Goal: Task Accomplishment & Management: Use online tool/utility

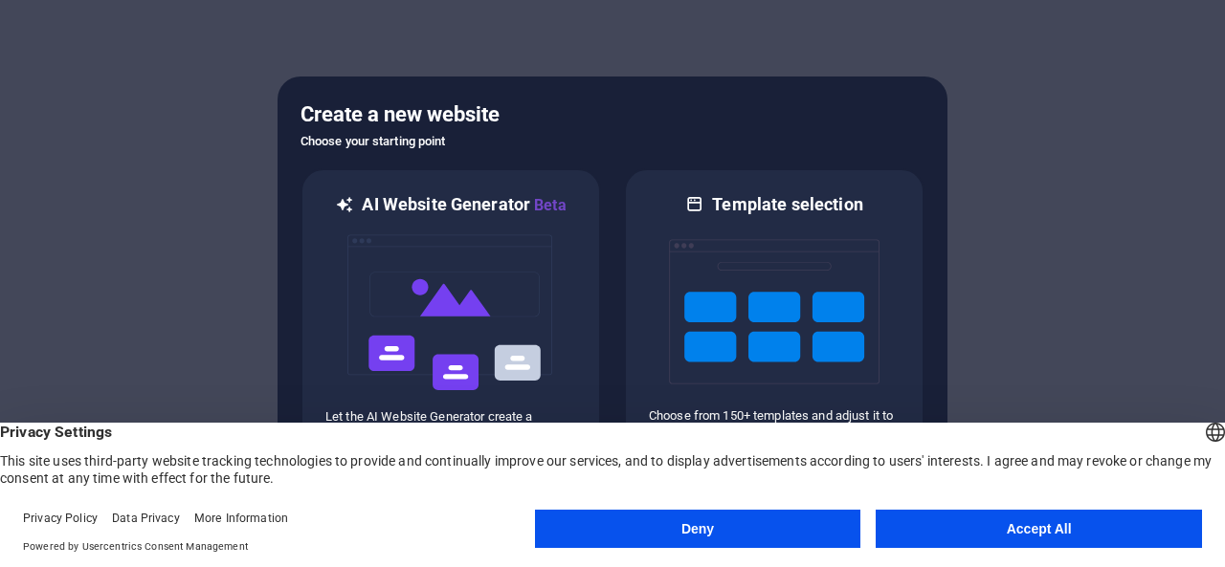
click at [994, 530] on button "Accept All" at bounding box center [1038, 529] width 326 height 38
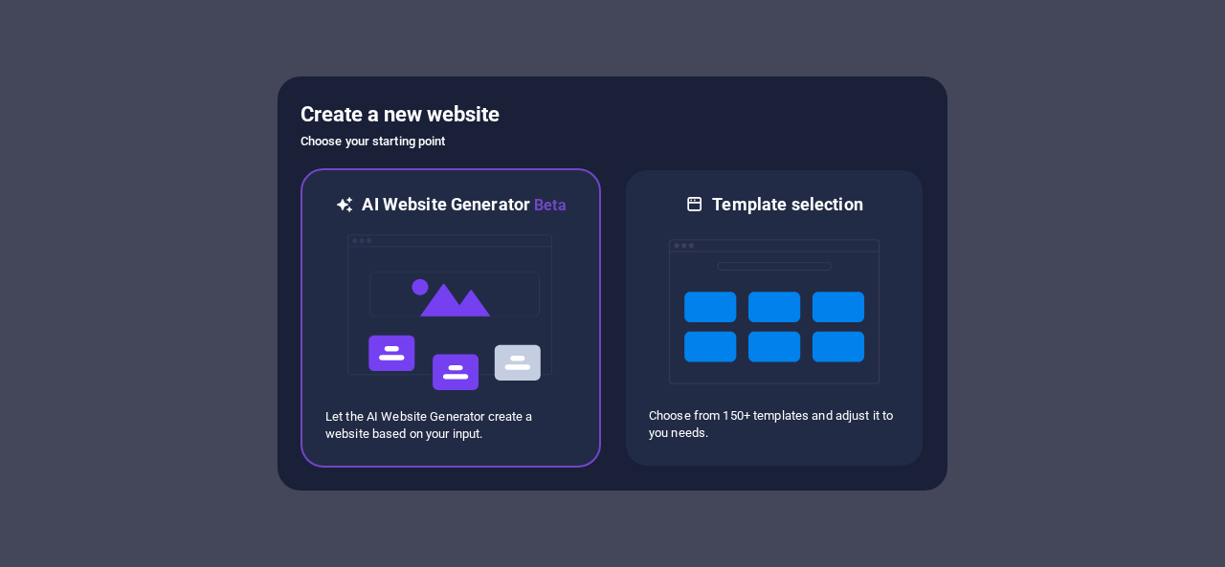
click at [456, 314] on img at bounding box center [450, 312] width 210 height 191
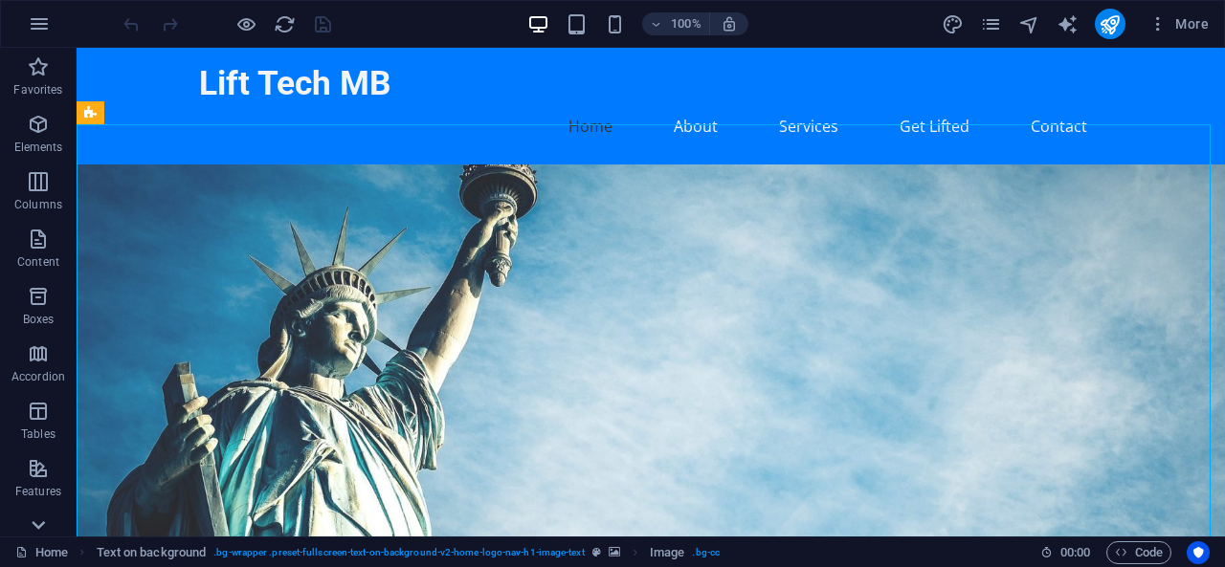
click at [35, 525] on icon at bounding box center [38, 525] width 13 height 9
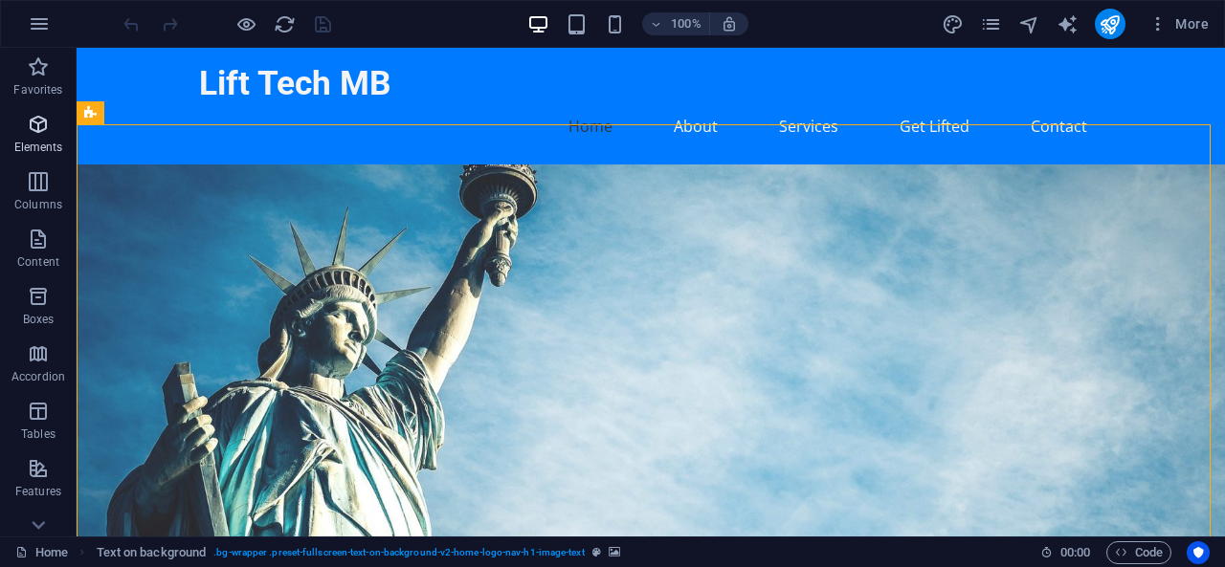
click at [40, 130] on icon "button" at bounding box center [38, 124] width 23 height 23
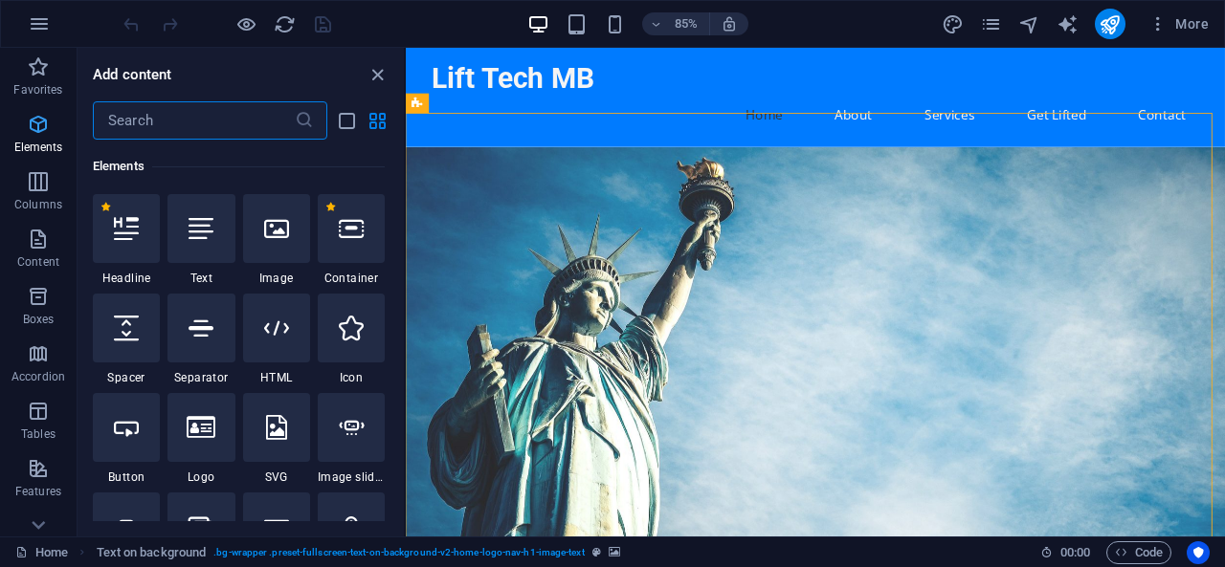
scroll to position [204, 0]
click at [291, 227] on div at bounding box center [276, 228] width 67 height 69
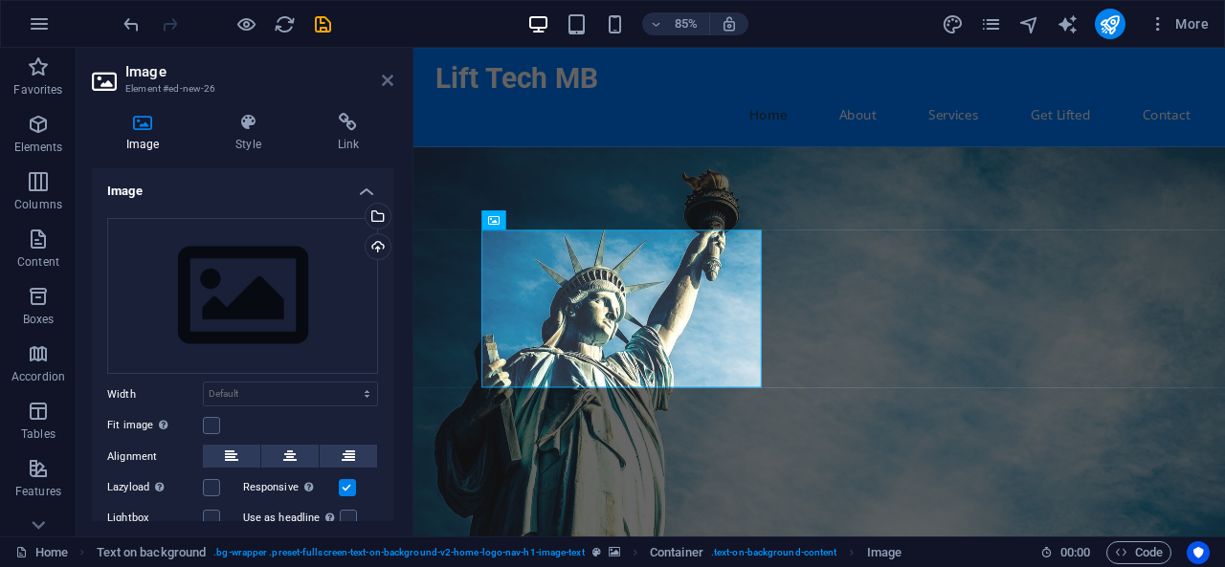
click at [387, 75] on icon at bounding box center [387, 80] width 11 height 15
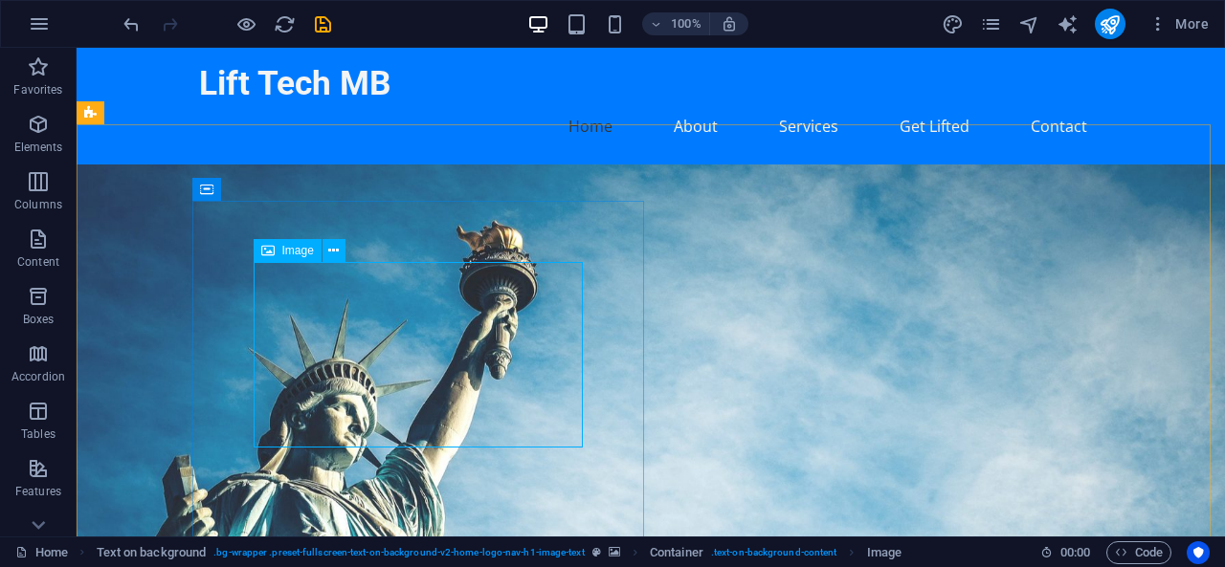
click at [288, 249] on span "Image" at bounding box center [298, 250] width 32 height 11
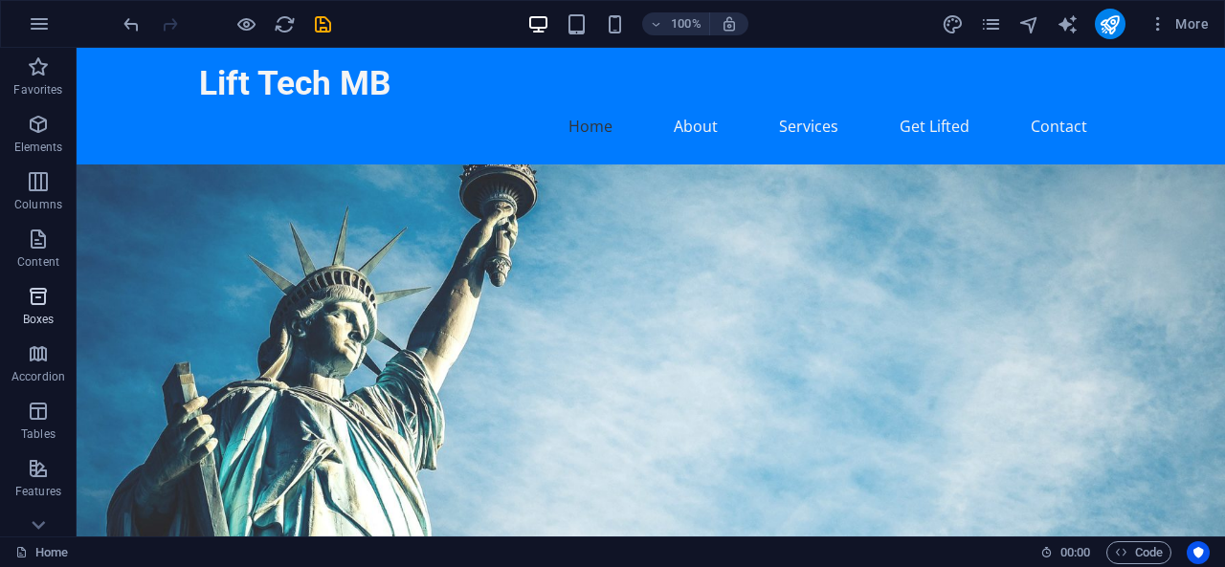
click at [42, 291] on icon "button" at bounding box center [38, 296] width 23 height 23
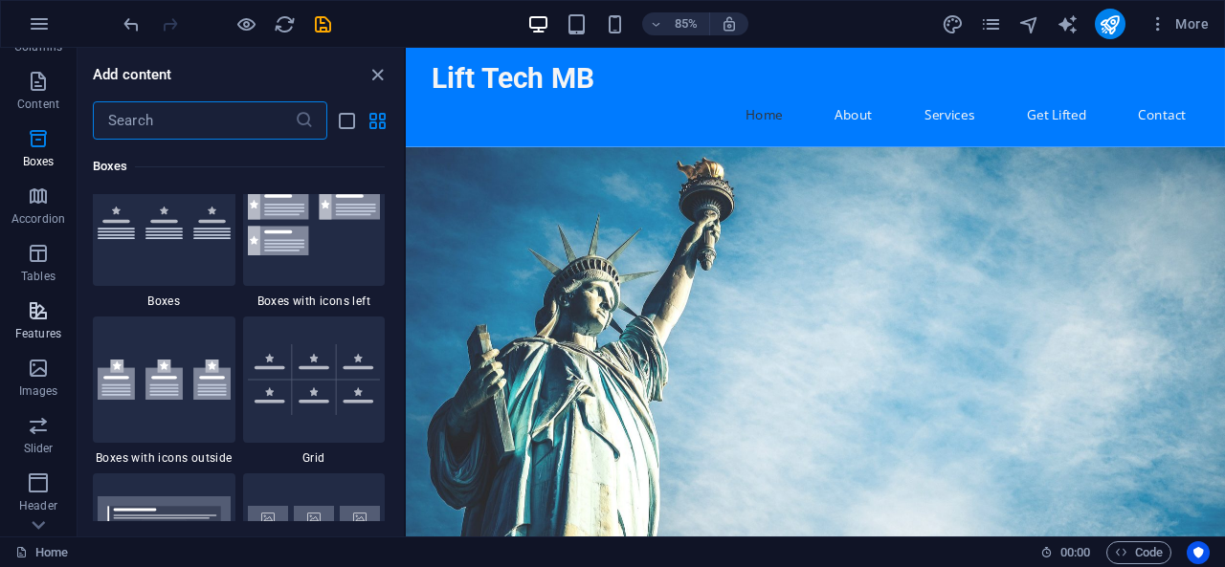
scroll to position [191, 0]
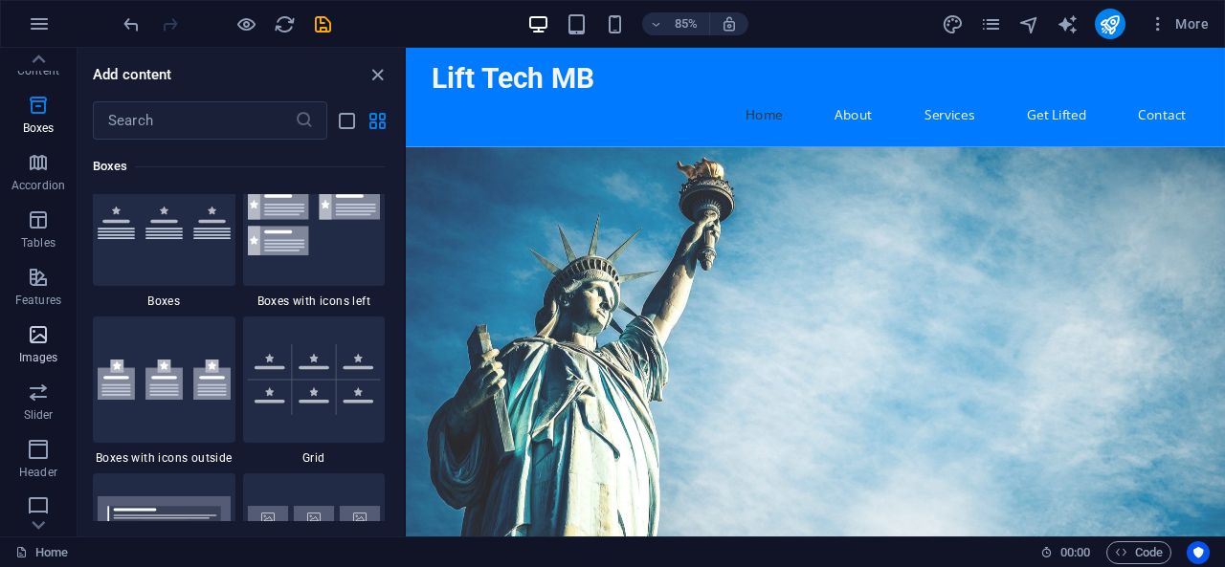
click at [38, 320] on button "Images" at bounding box center [38, 344] width 77 height 57
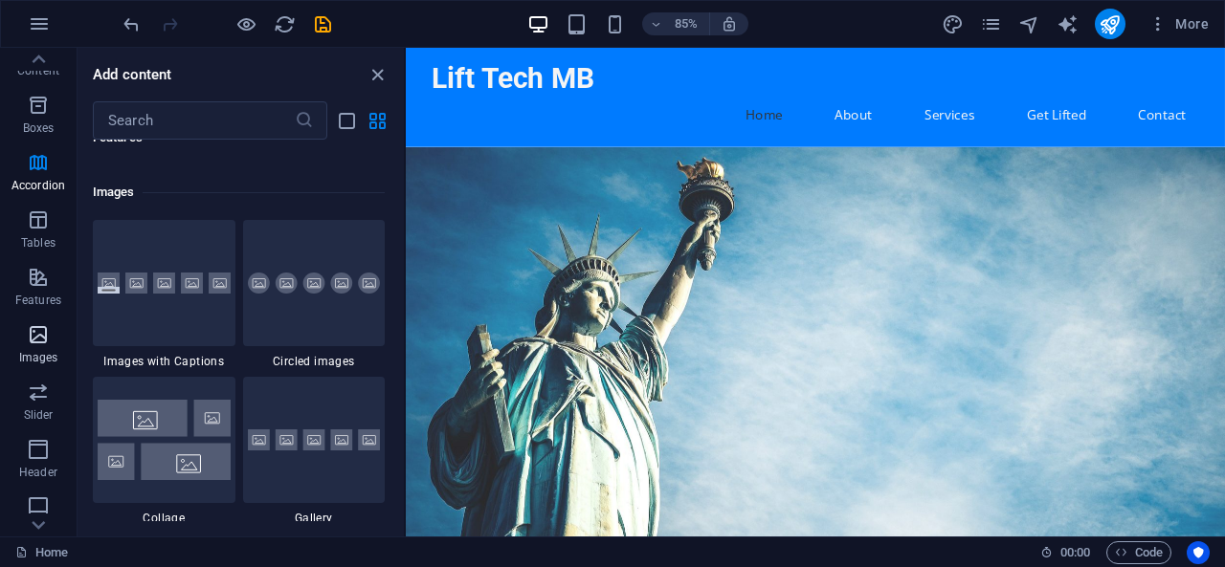
scroll to position [9700, 0]
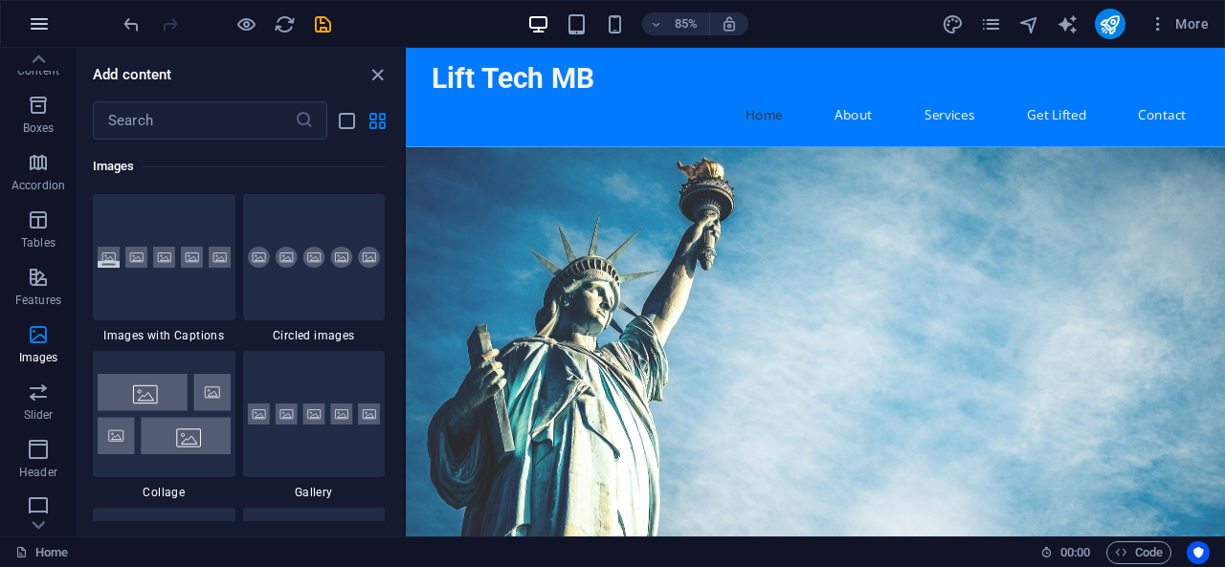
click at [29, 25] on icon "button" at bounding box center [39, 23] width 23 height 23
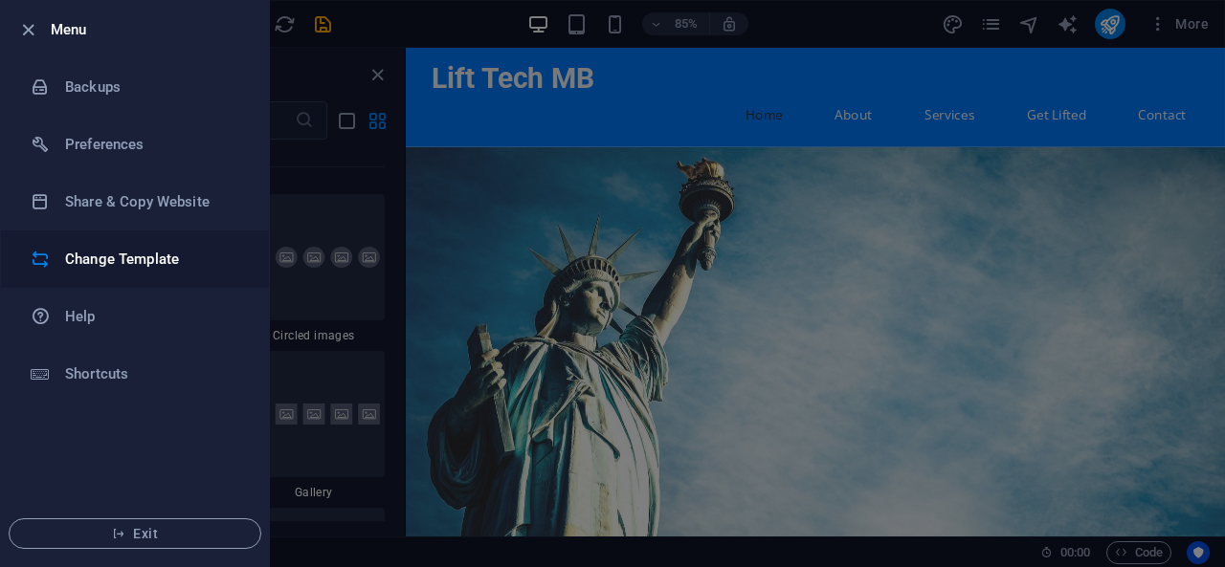
click at [81, 257] on h6 "Change Template" at bounding box center [153, 259] width 177 height 23
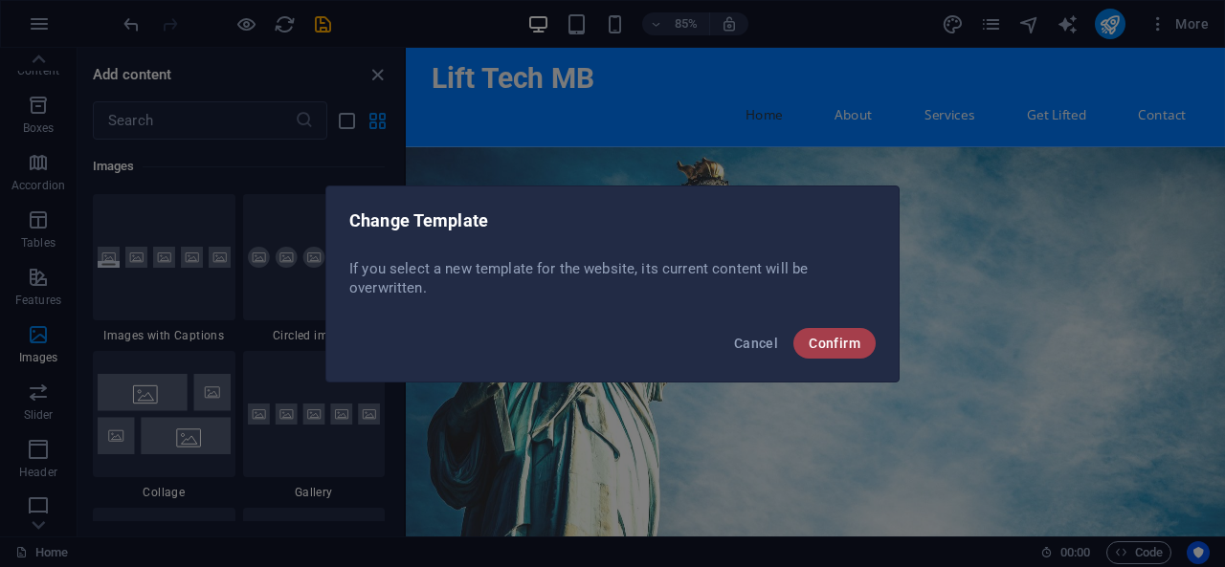
click at [841, 341] on span "Confirm" at bounding box center [834, 343] width 52 height 15
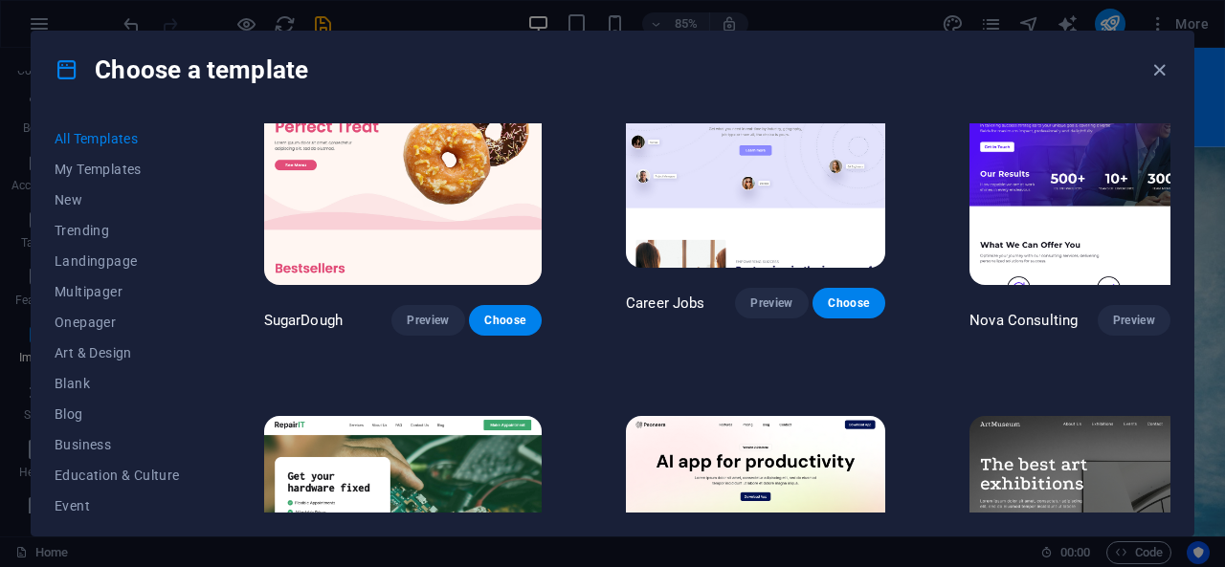
scroll to position [96, 0]
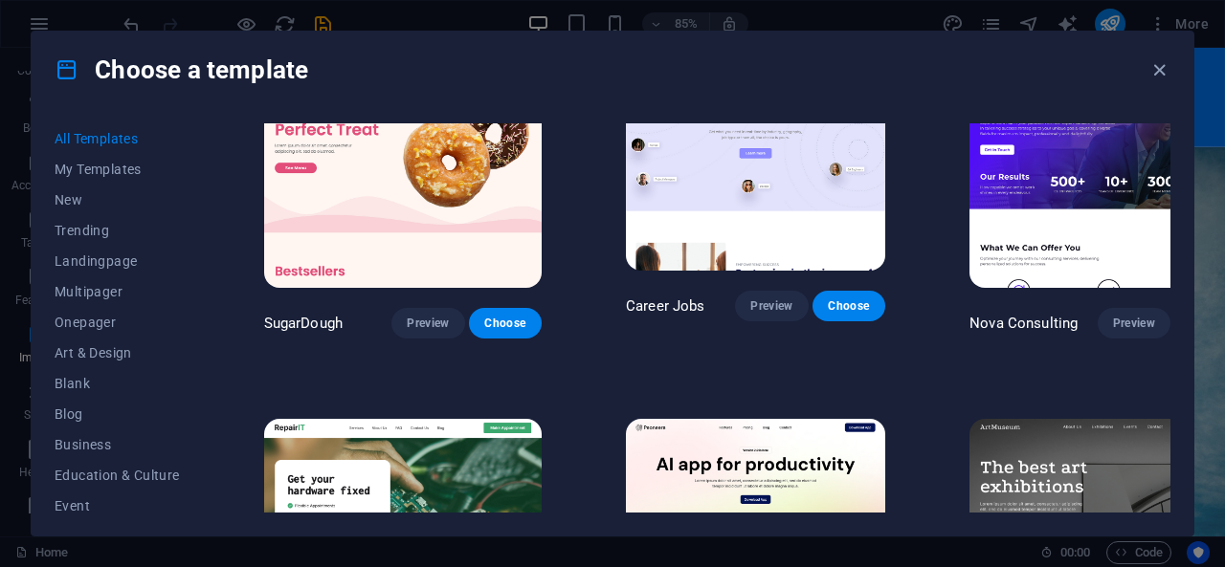
click at [1189, 316] on span "Choose" at bounding box center [1210, 323] width 42 height 15
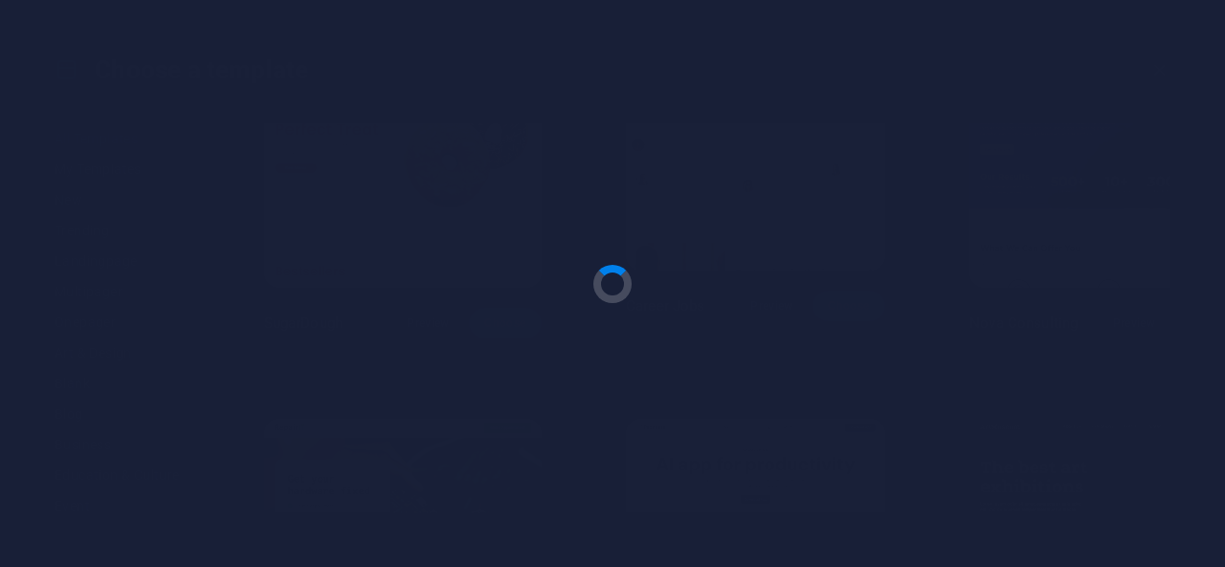
checkbox input "false"
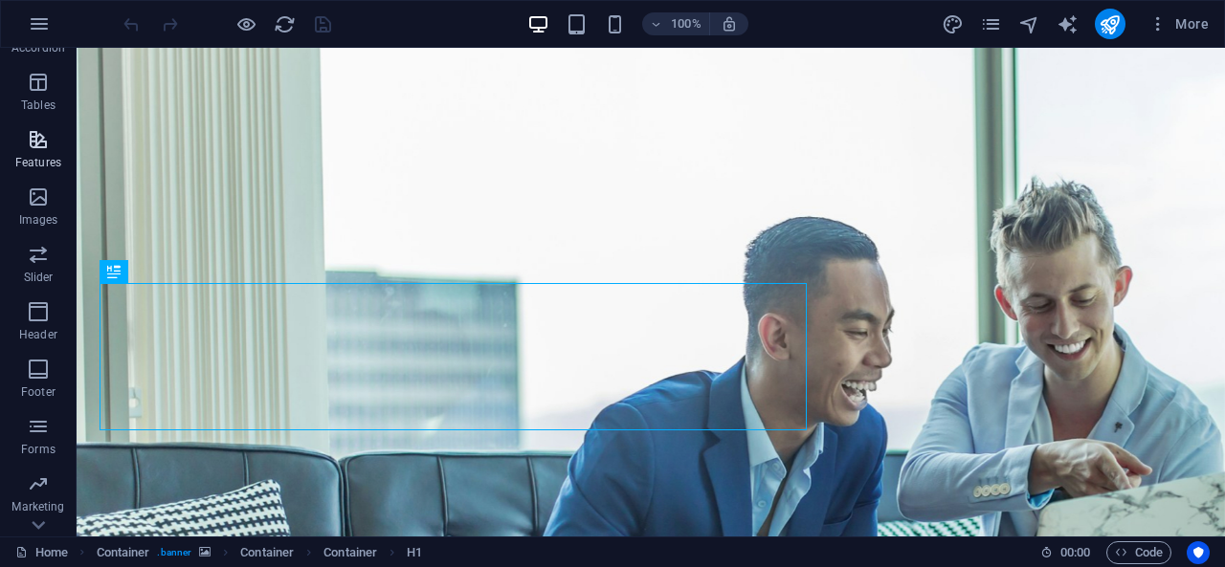
scroll to position [372, 0]
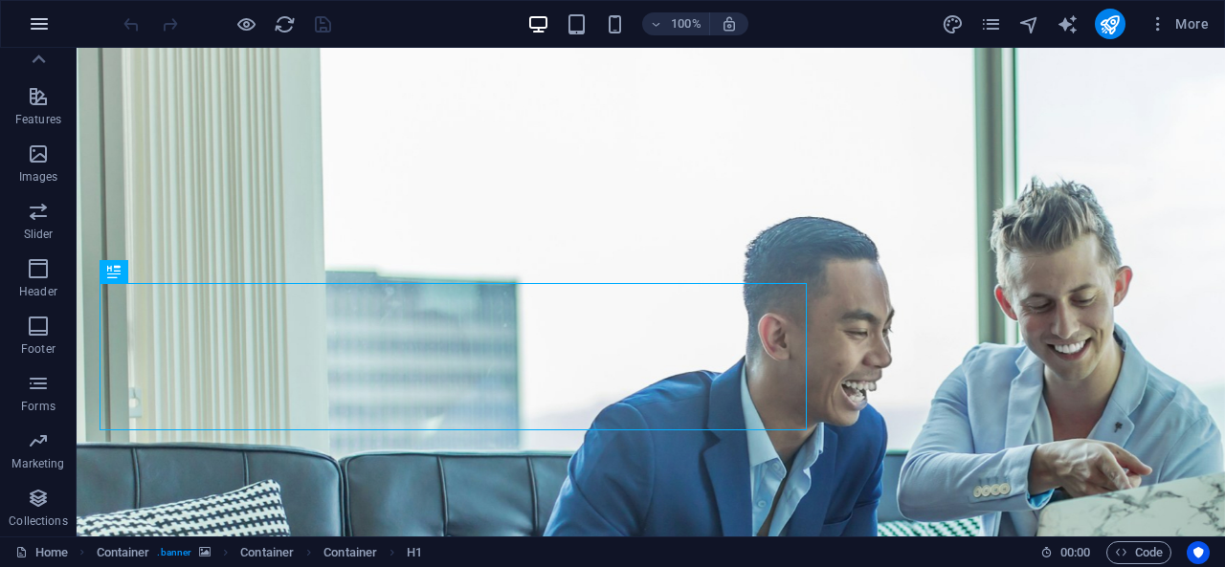
click at [33, 11] on button "button" at bounding box center [39, 24] width 46 height 46
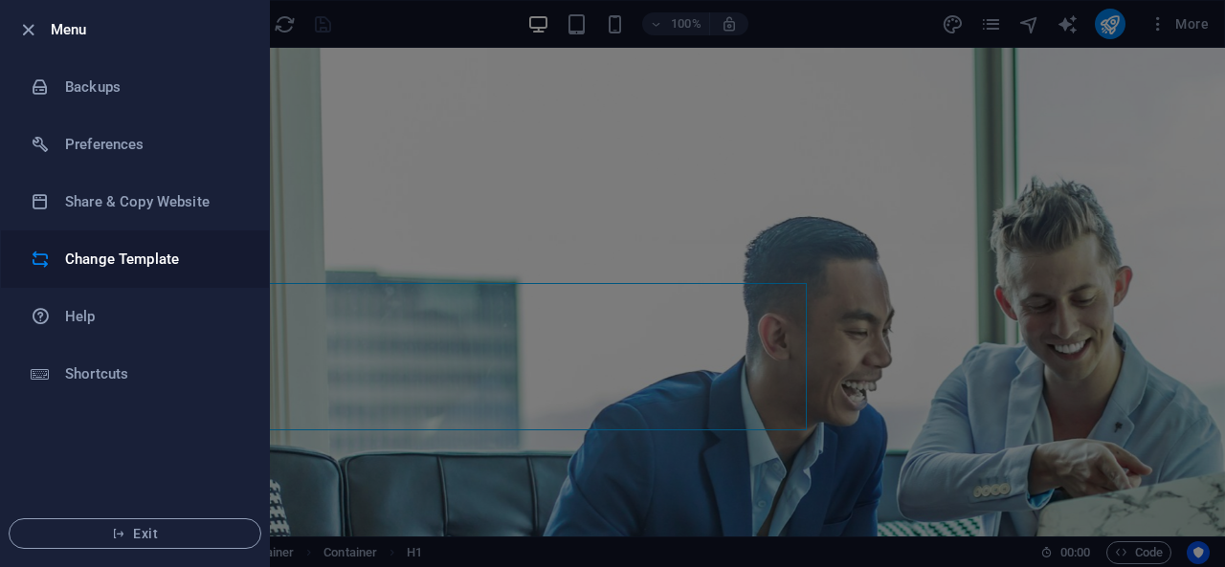
click at [97, 253] on h6 "Change Template" at bounding box center [153, 259] width 177 height 23
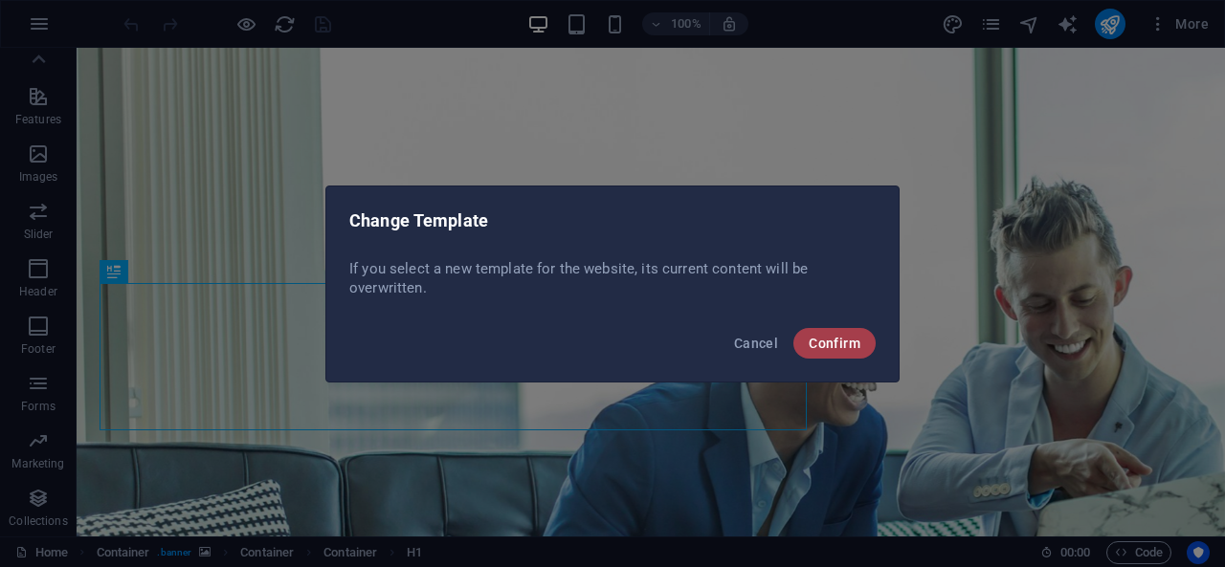
click at [816, 336] on span "Confirm" at bounding box center [834, 343] width 52 height 15
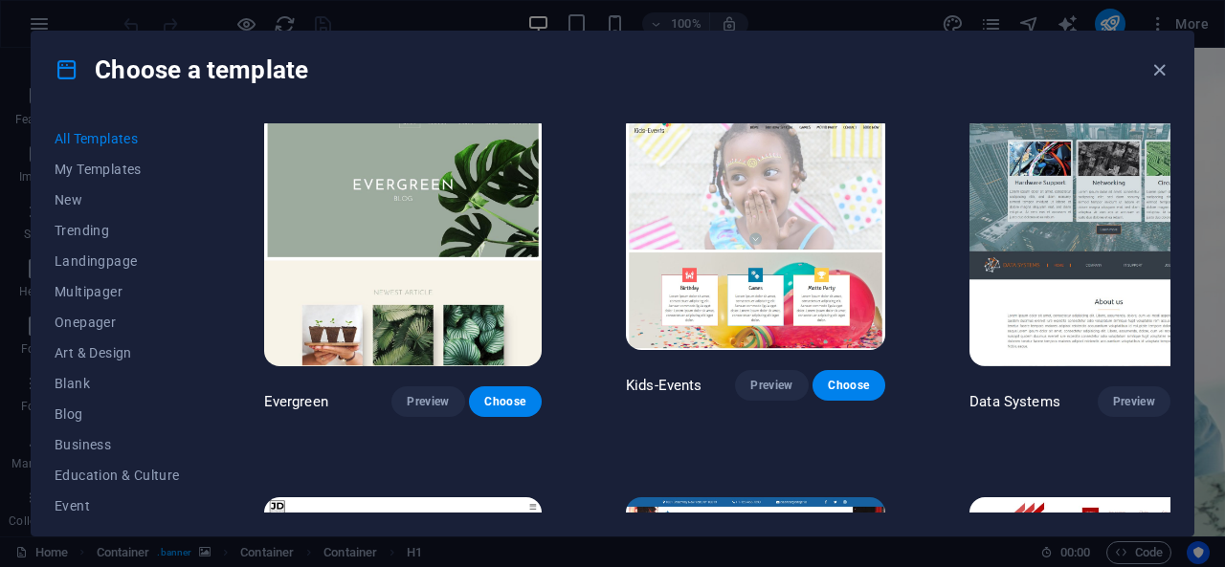
scroll to position [6792, 0]
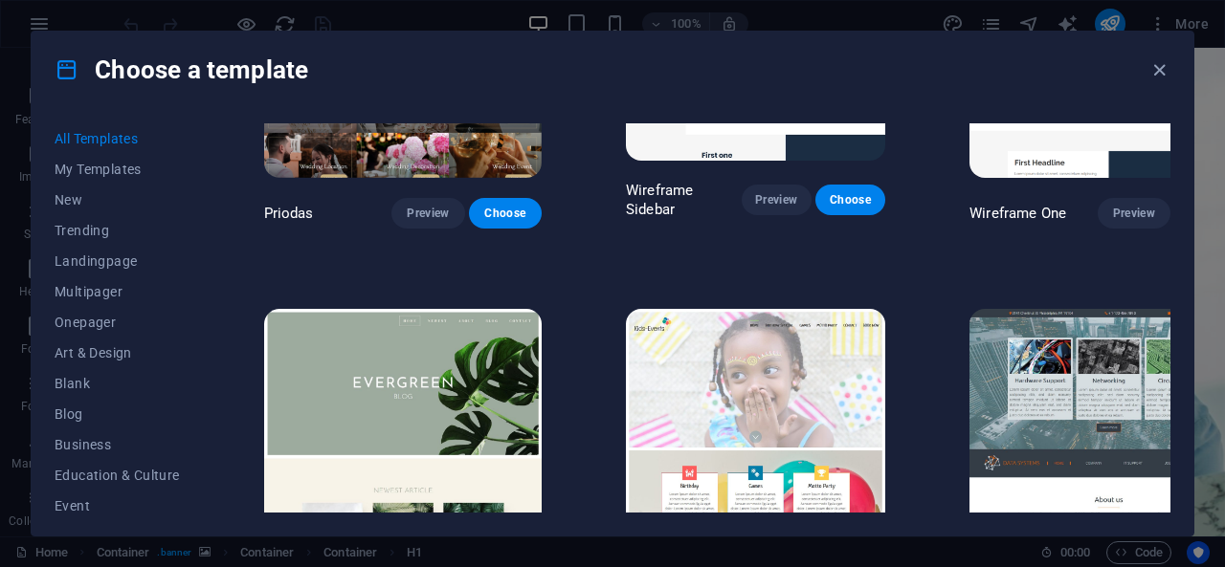
drag, startPoint x: 1217, startPoint y: 84, endPoint x: 1222, endPoint y: 54, distance: 31.0
click at [1222, 54] on div "Choose a template All Templates My Templates New Trending Landingpage Multipage…" at bounding box center [612, 283] width 1225 height 567
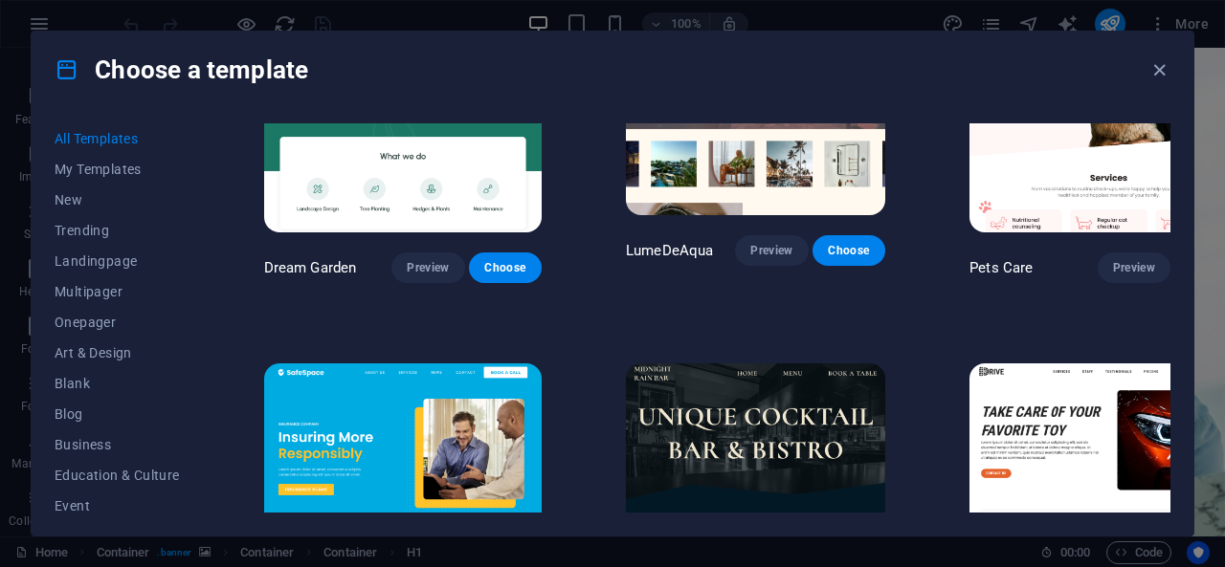
scroll to position [3253, 0]
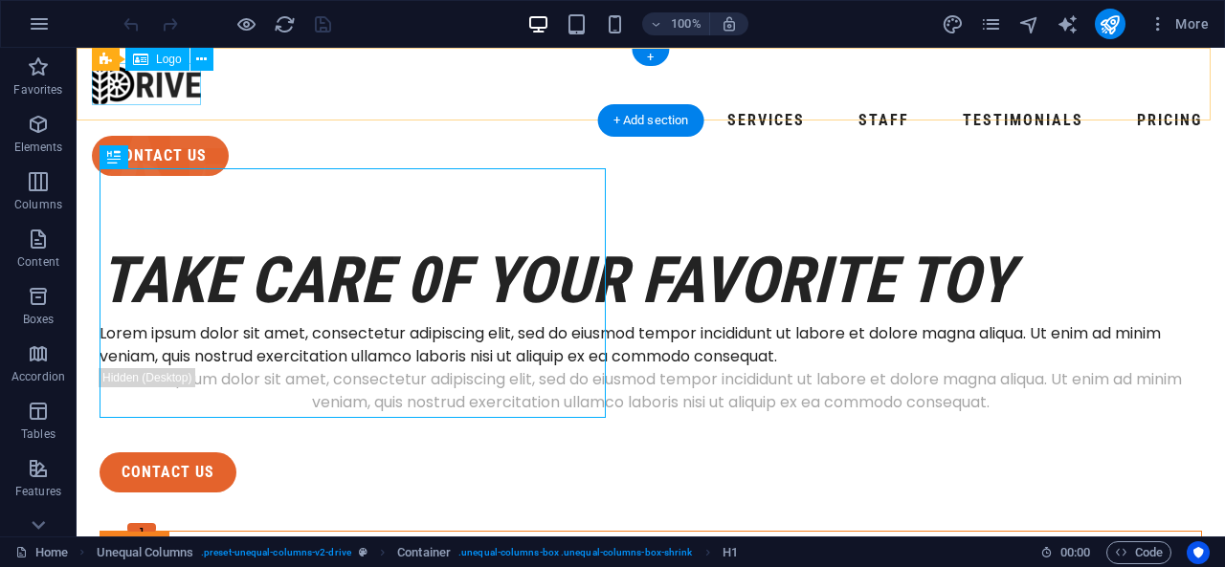
click at [151, 85] on div at bounding box center [650, 84] width 1117 height 42
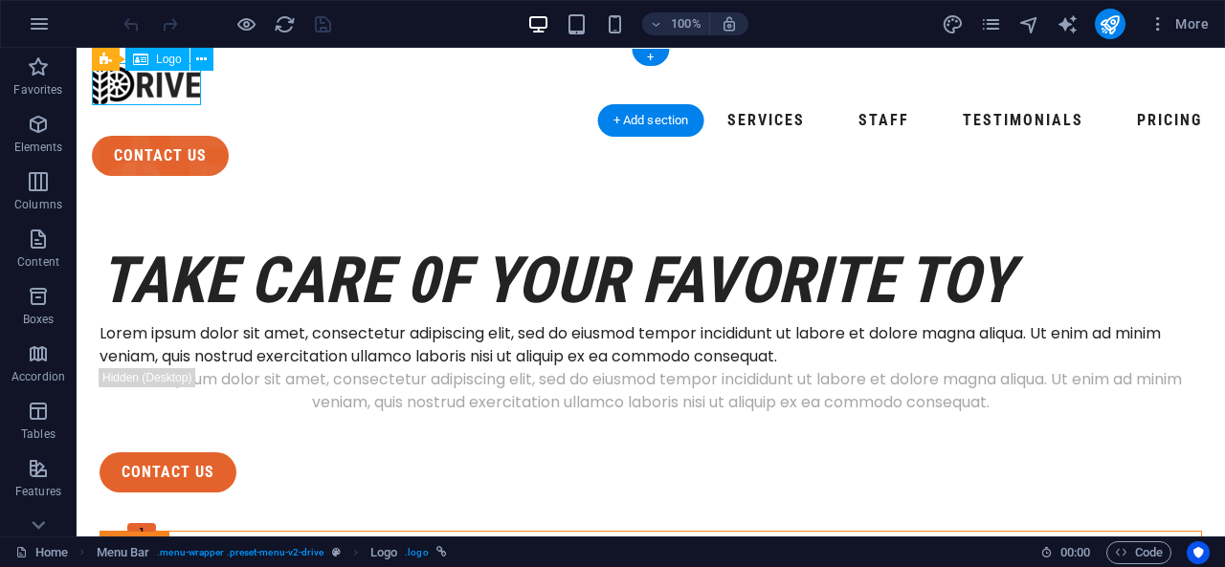
click at [151, 85] on div at bounding box center [650, 84] width 1117 height 42
select select "px"
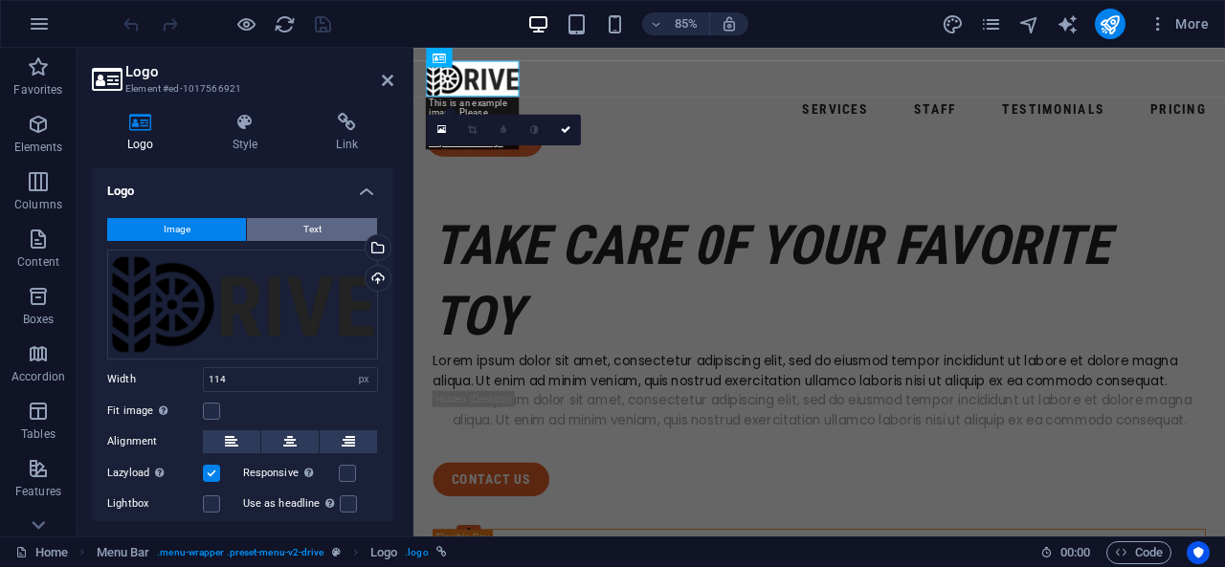
click at [266, 232] on button "Text" at bounding box center [312, 229] width 130 height 23
